Goal: Entertainment & Leisure: Browse casually

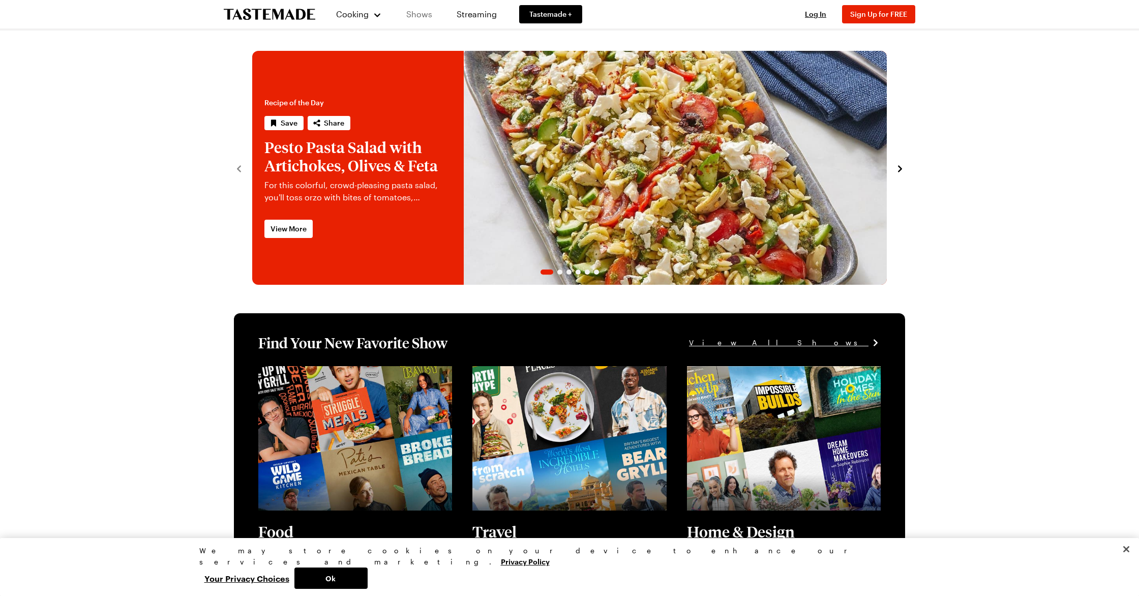
click at [417, 16] on link "Shows" at bounding box center [419, 14] width 46 height 28
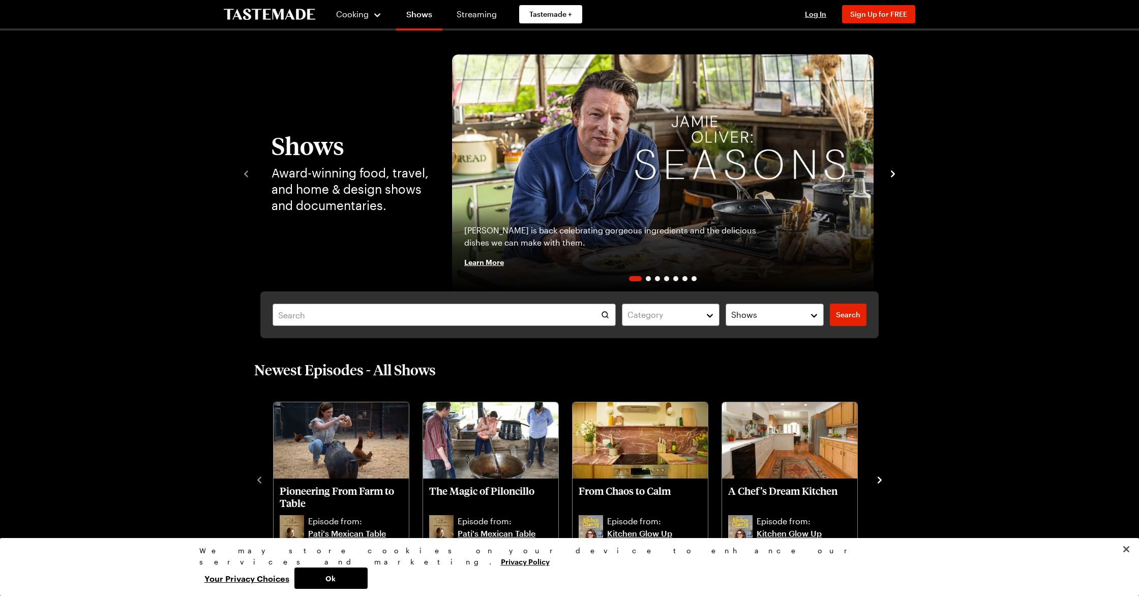
scroll to position [10, 0]
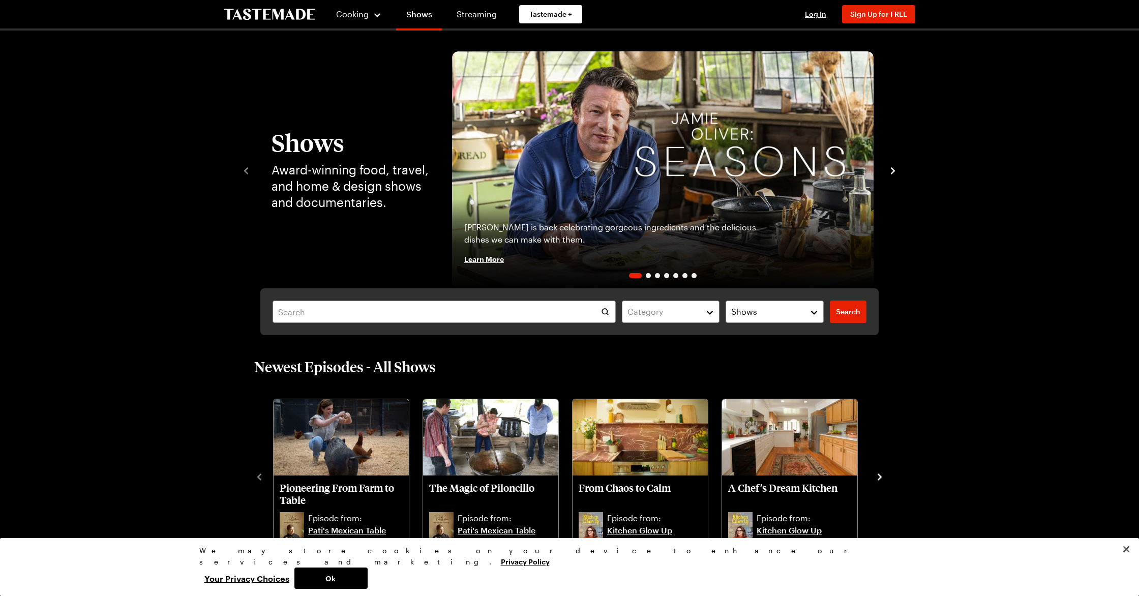
click at [896, 172] on icon "navigate to next item" at bounding box center [893, 171] width 10 height 10
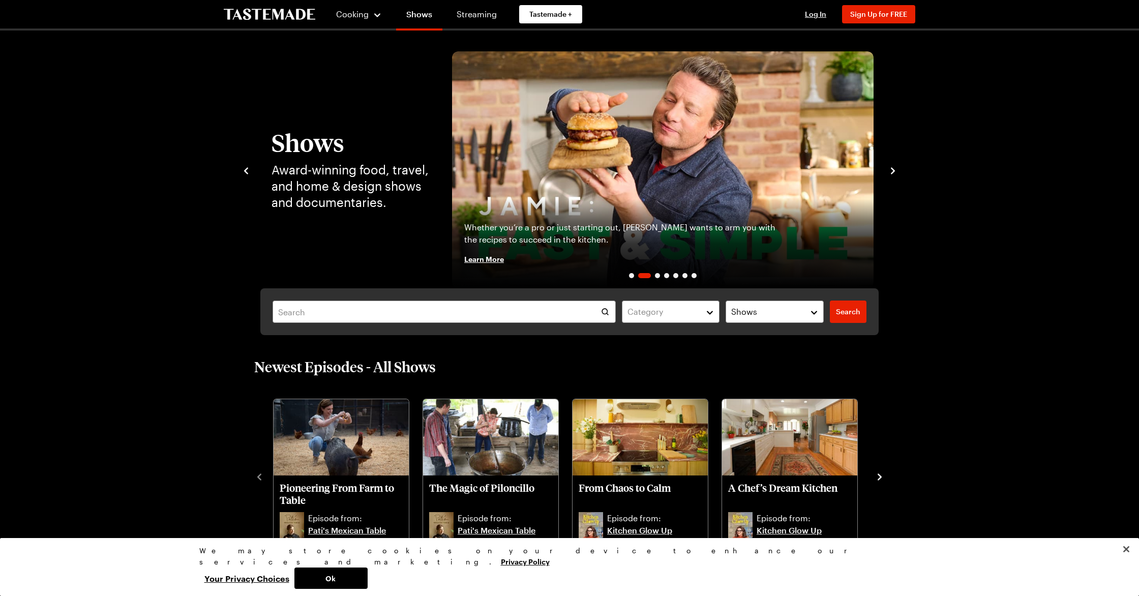
click at [896, 172] on icon "navigate to next item" at bounding box center [893, 171] width 10 height 10
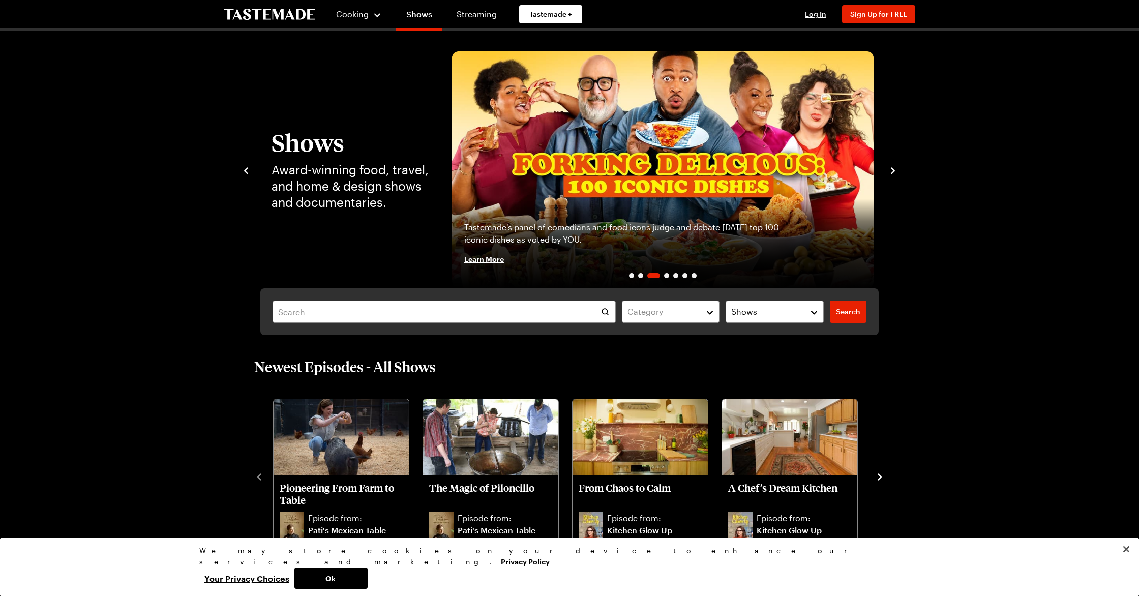
click at [896, 172] on icon "navigate to next item" at bounding box center [893, 171] width 10 height 10
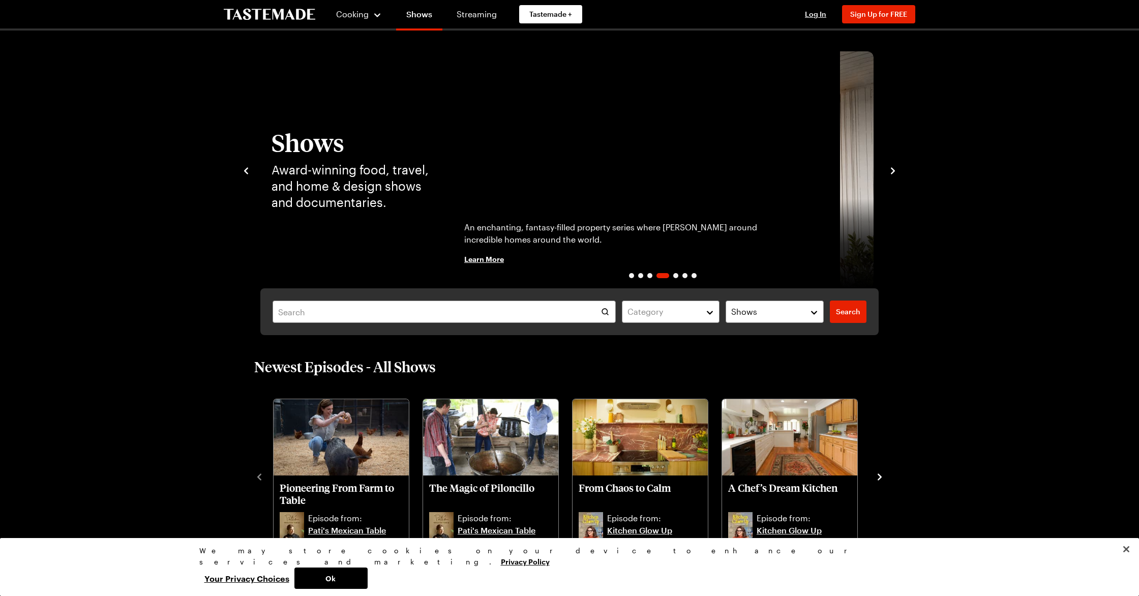
click at [896, 172] on icon "navigate to next item" at bounding box center [893, 171] width 10 height 10
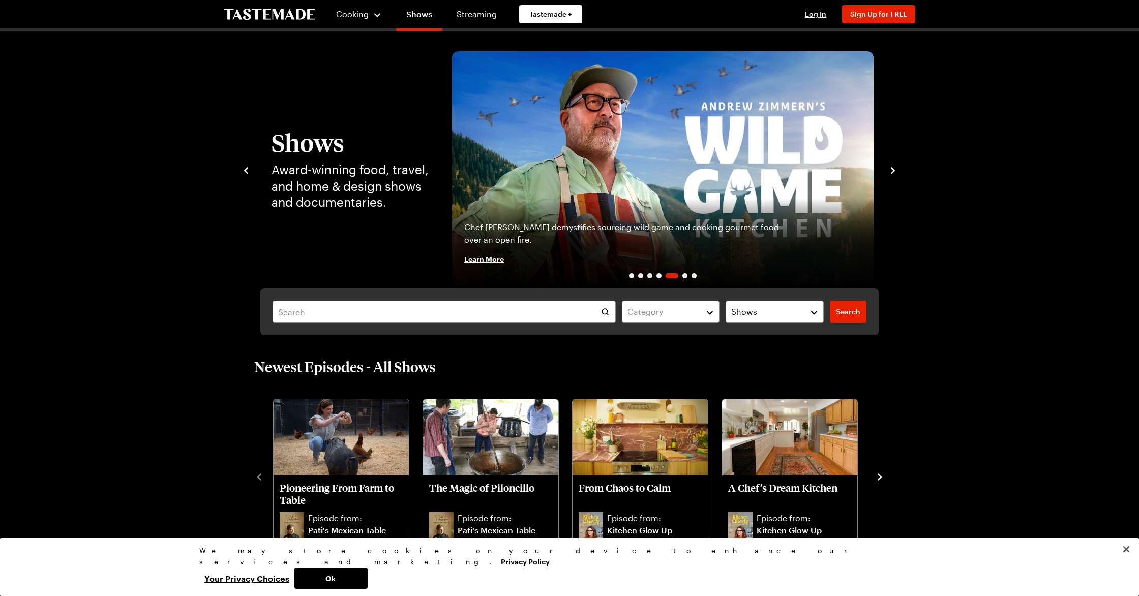
click at [896, 172] on icon "navigate to next item" at bounding box center [893, 171] width 10 height 10
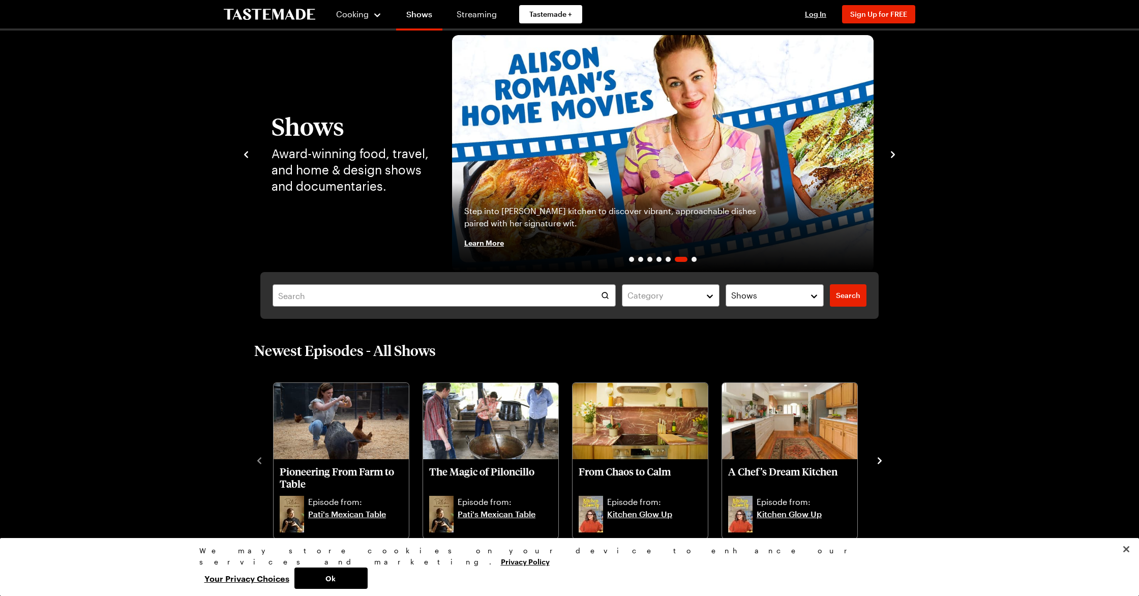
scroll to position [27, 0]
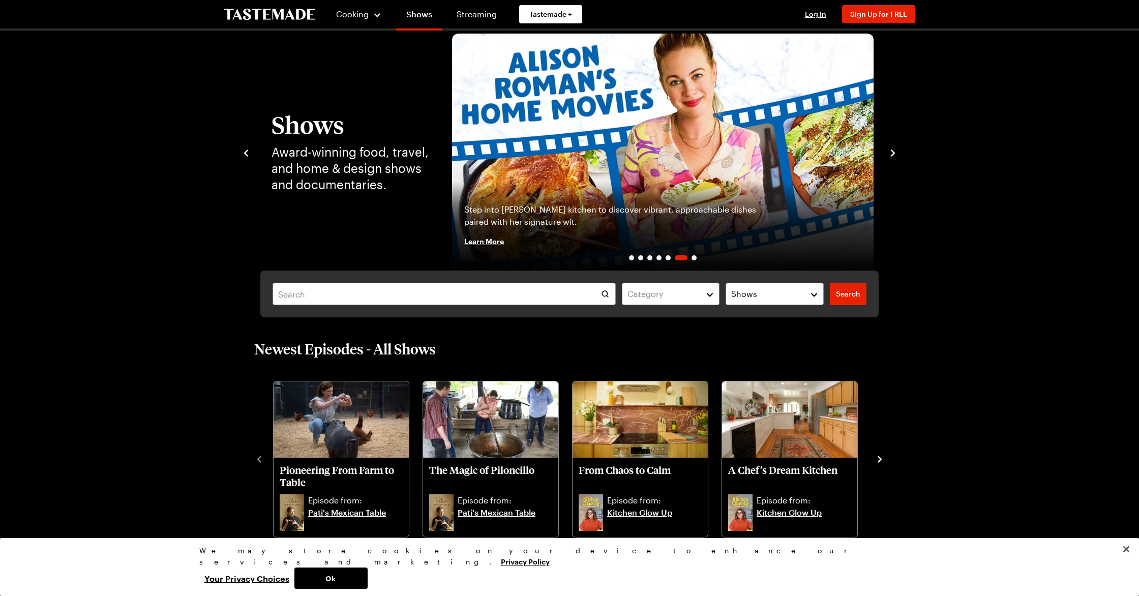
click at [894, 154] on icon "navigate to next item" at bounding box center [893, 153] width 4 height 7
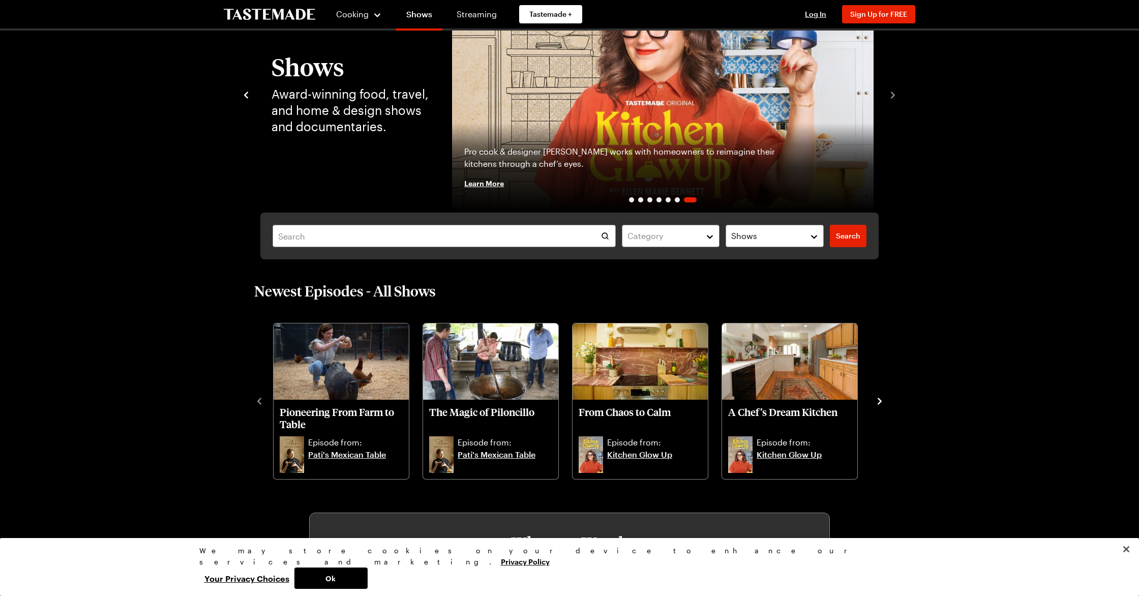
scroll to position [0, 0]
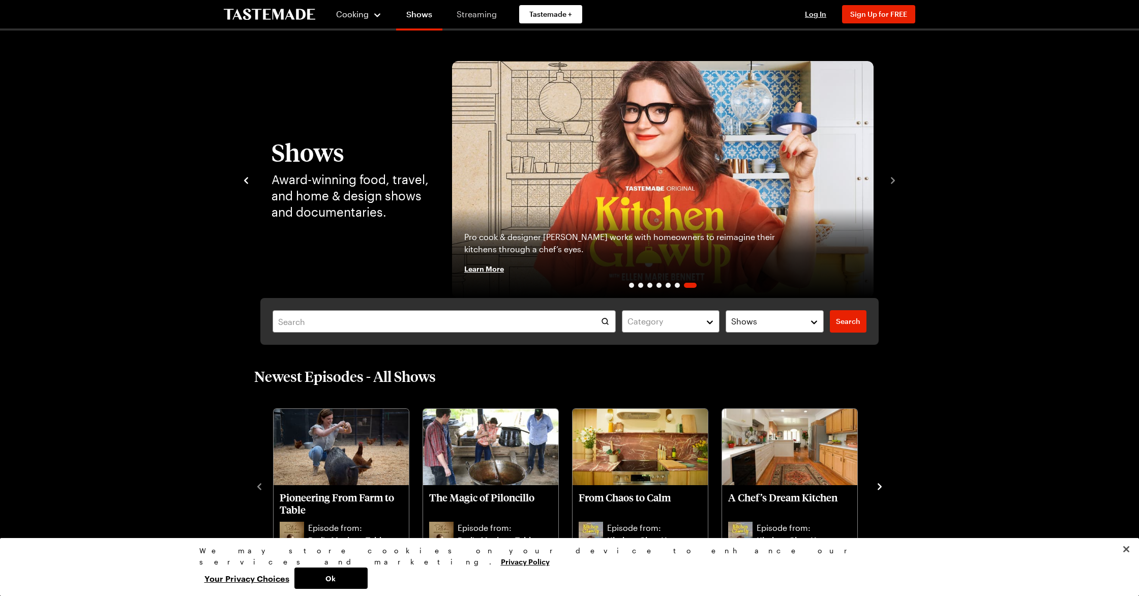
click at [475, 11] on link "Streaming" at bounding box center [477, 14] width 61 height 28
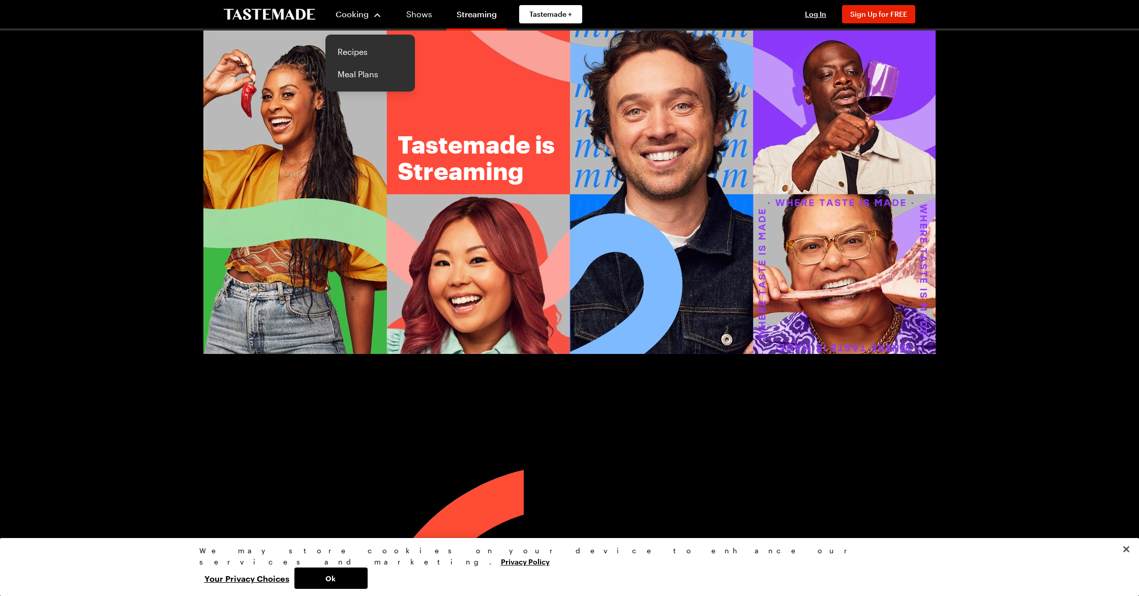
click at [336, 8] on div "Cooking" at bounding box center [359, 14] width 46 height 12
click at [306, 9] on icon "To Tastemade Home Page" at bounding box center [270, 15] width 92 height 12
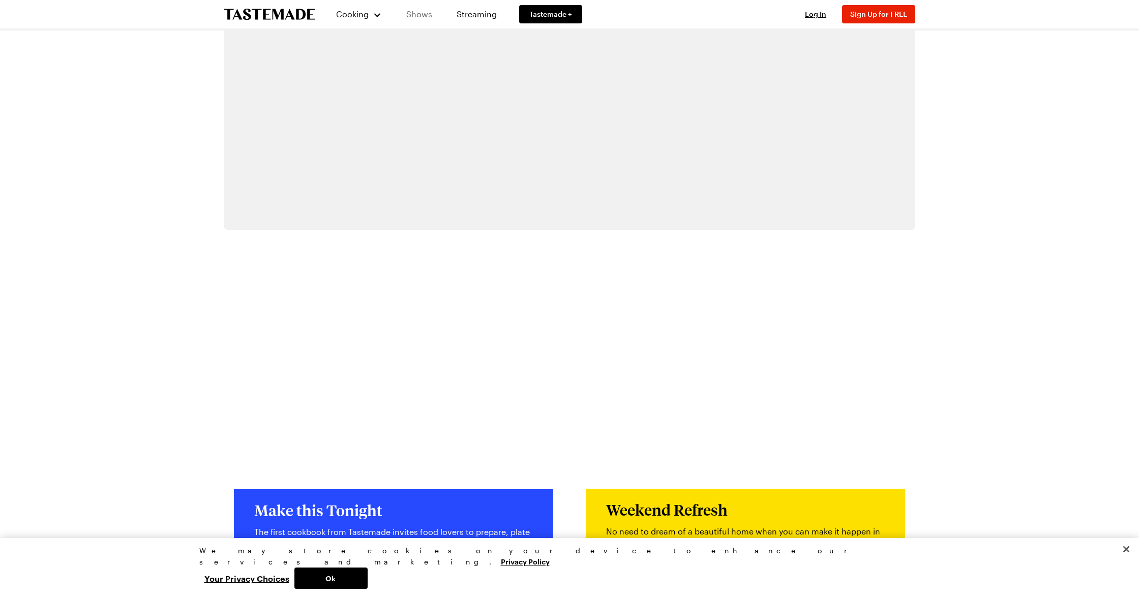
scroll to position [1914, 0]
